Goal: Transaction & Acquisition: Book appointment/travel/reservation

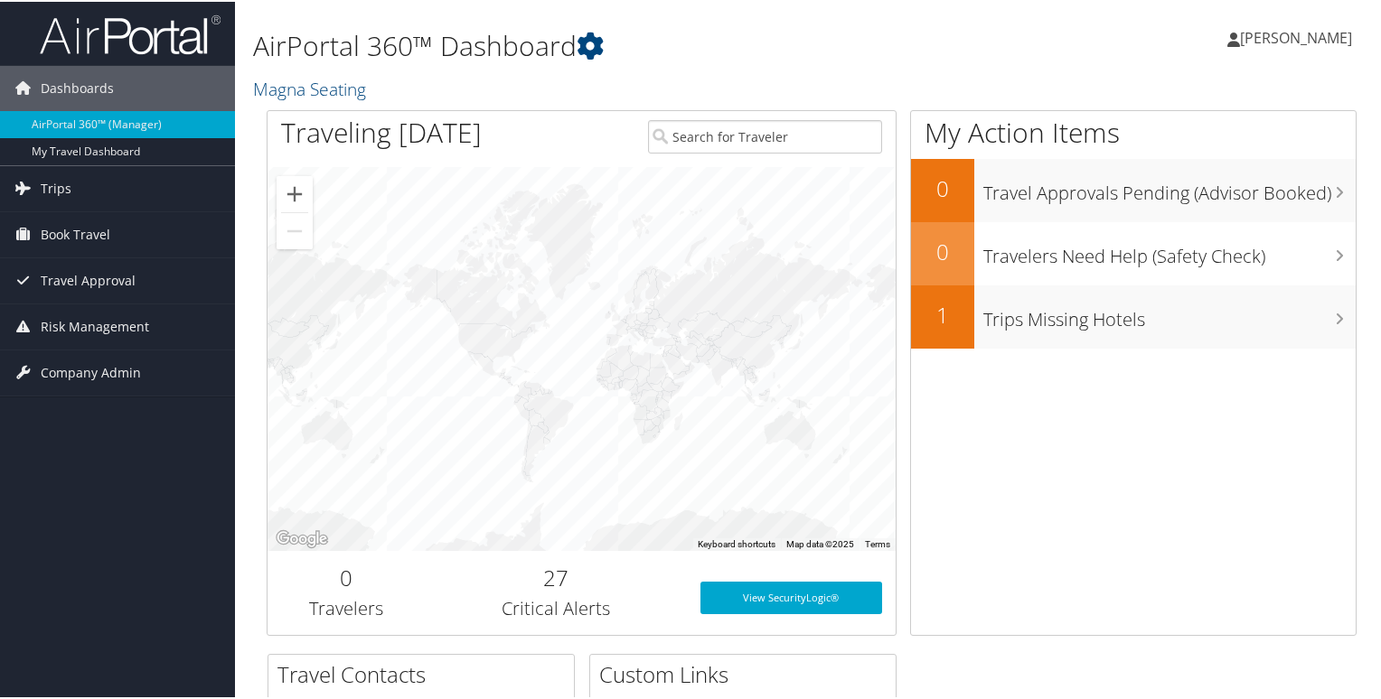
click at [1272, 41] on span "[PERSON_NAME]" at bounding box center [1296, 36] width 112 height 20
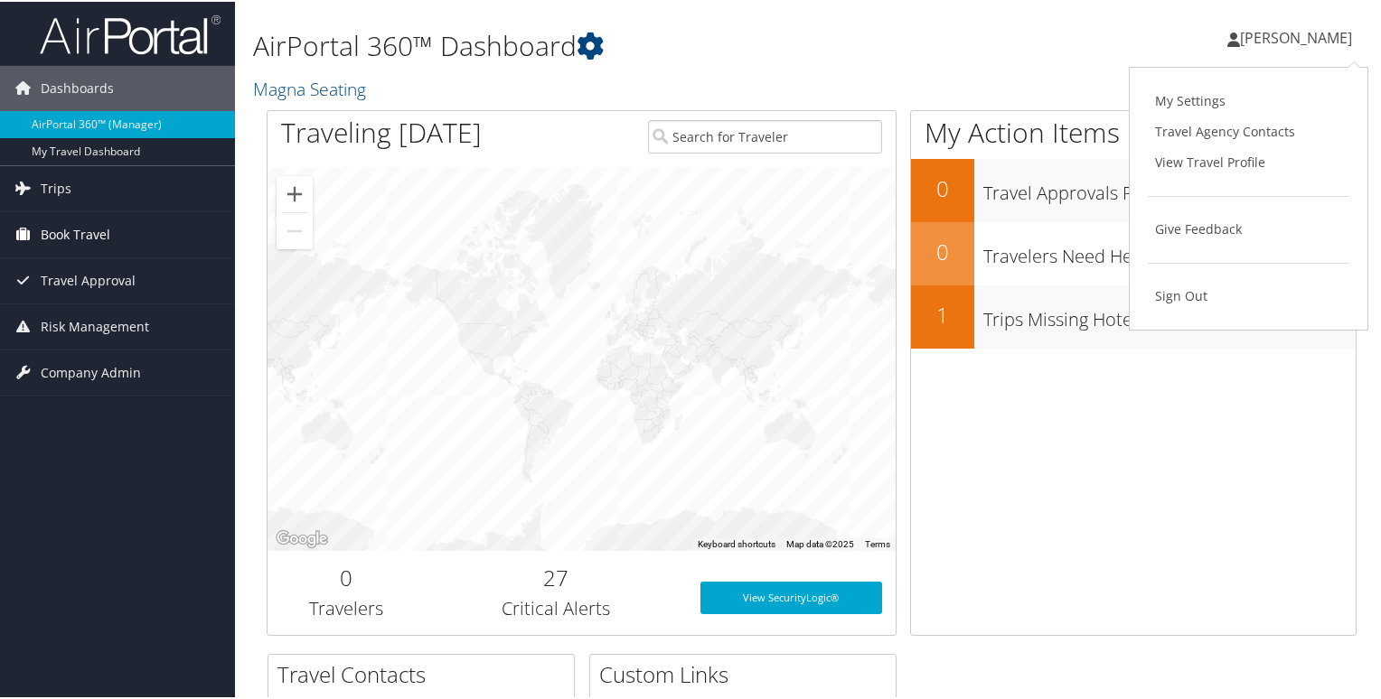
click at [105, 233] on span "Book Travel" at bounding box center [76, 233] width 70 height 45
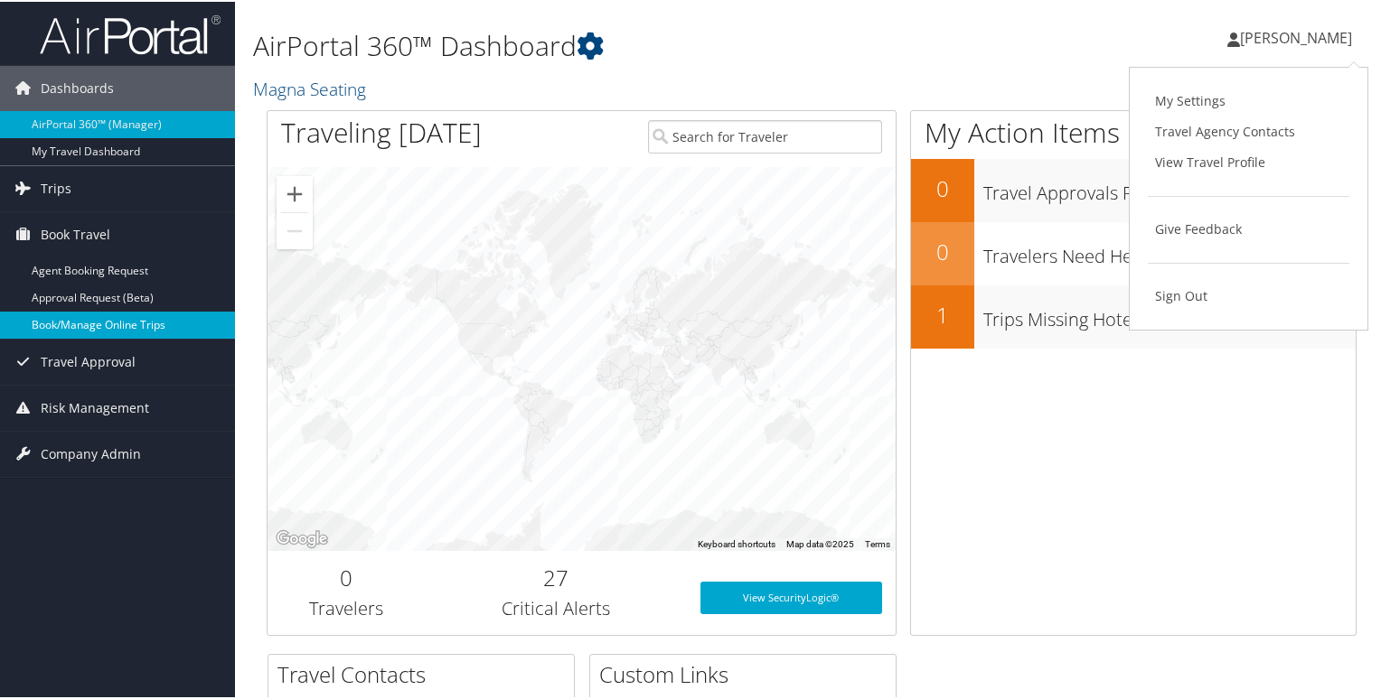
click at [98, 319] on link "Book/Manage Online Trips" at bounding box center [117, 323] width 235 height 27
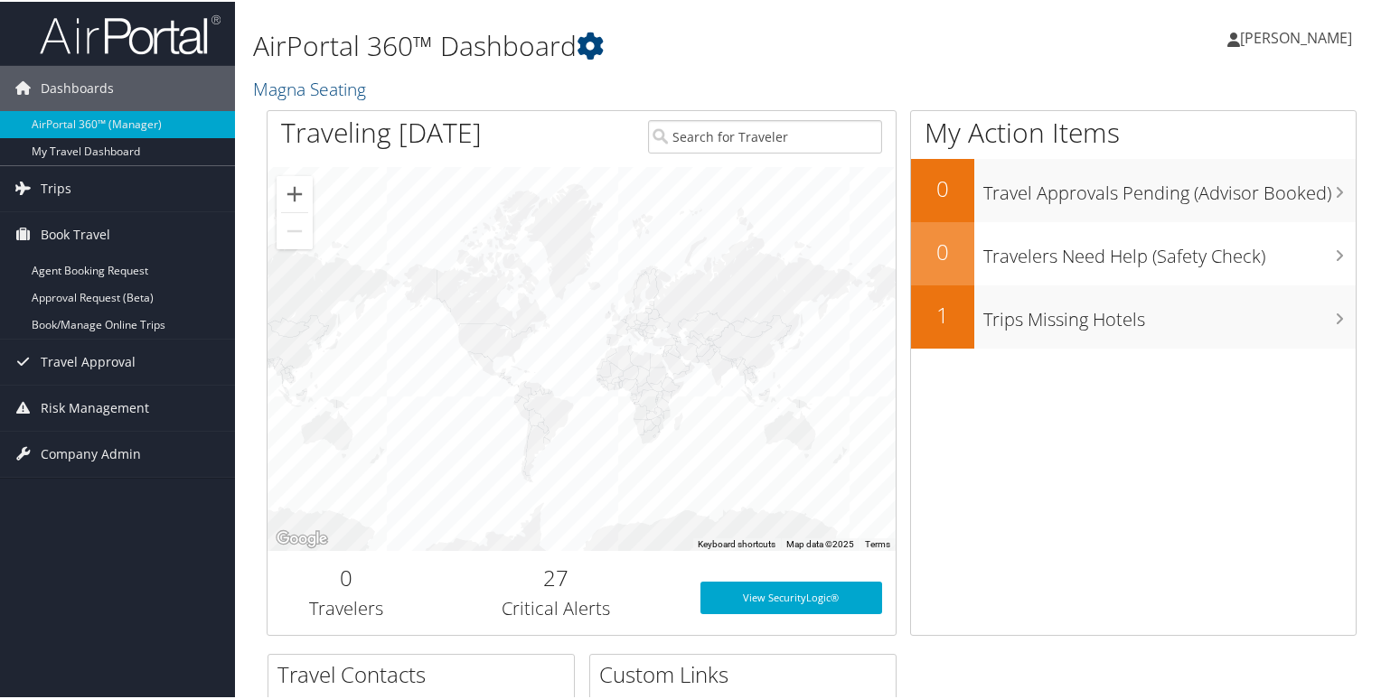
click at [1295, 34] on span "[PERSON_NAME]" at bounding box center [1296, 36] width 112 height 20
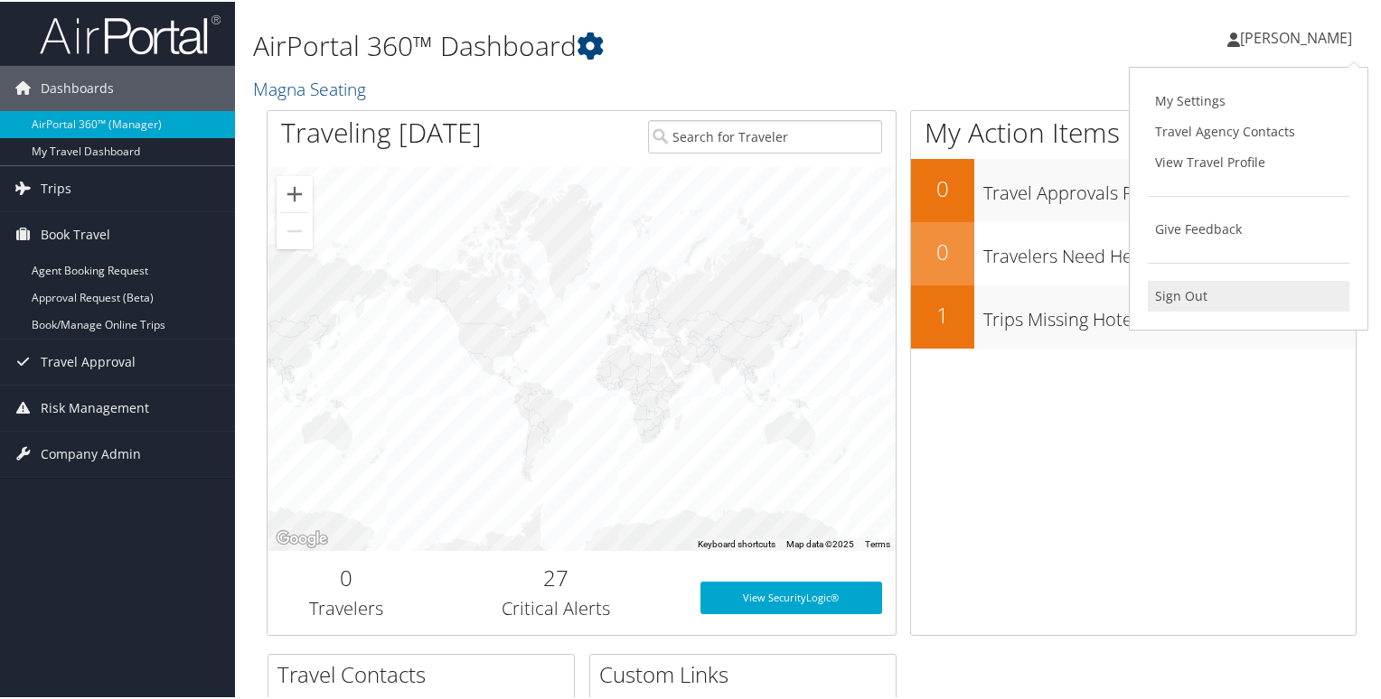
click at [1179, 295] on link "Sign Out" at bounding box center [1247, 294] width 201 height 31
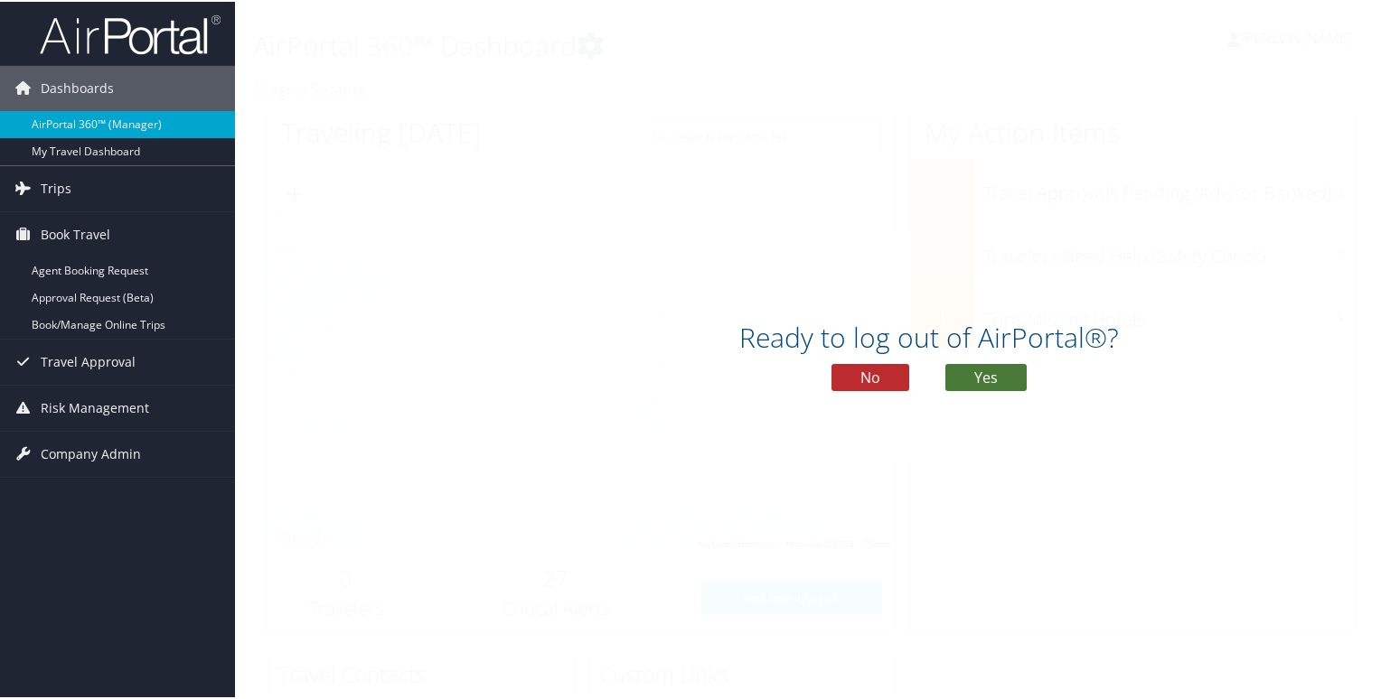
click at [988, 366] on button "Yes" at bounding box center [985, 375] width 81 height 27
